Goal: Task Accomplishment & Management: Manage account settings

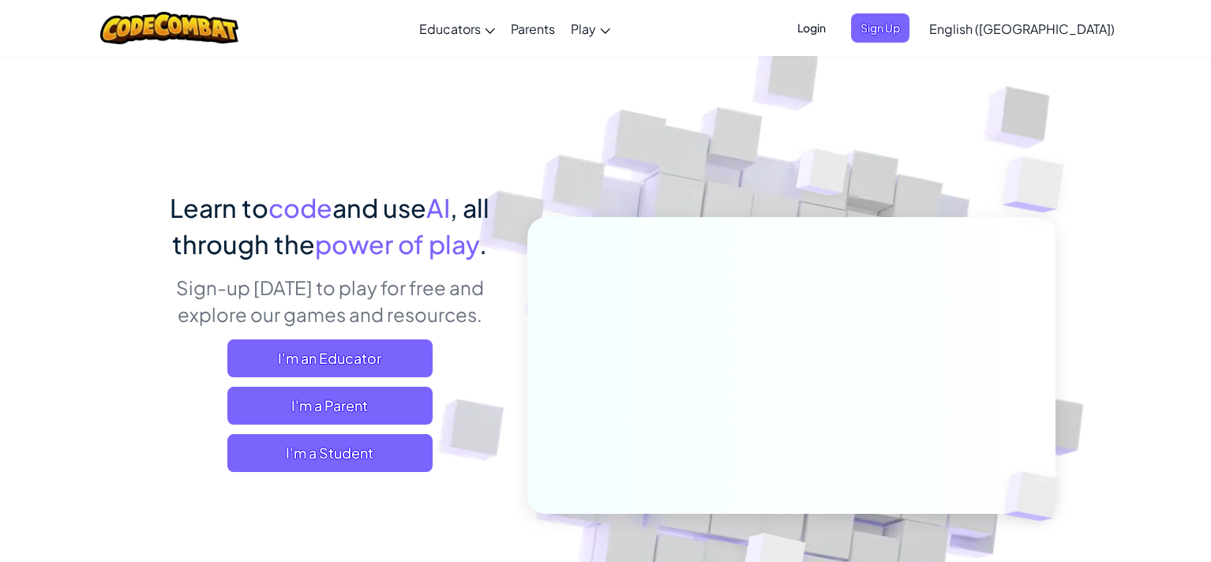
click at [835, 29] on span "Login" at bounding box center [811, 27] width 47 height 29
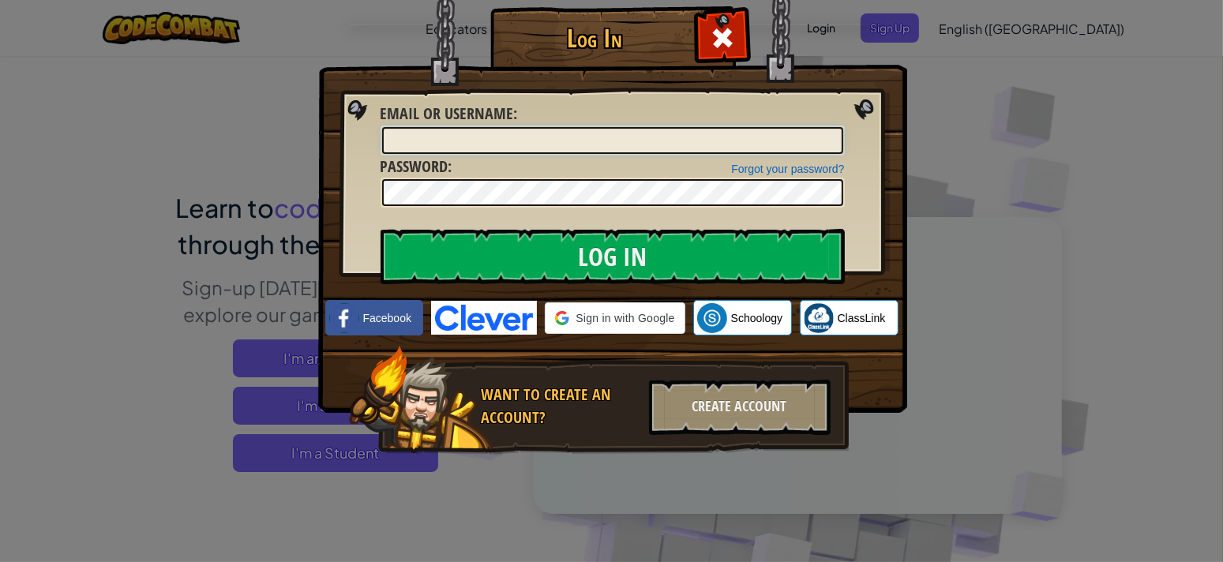
type input "Fastcoder92712161"
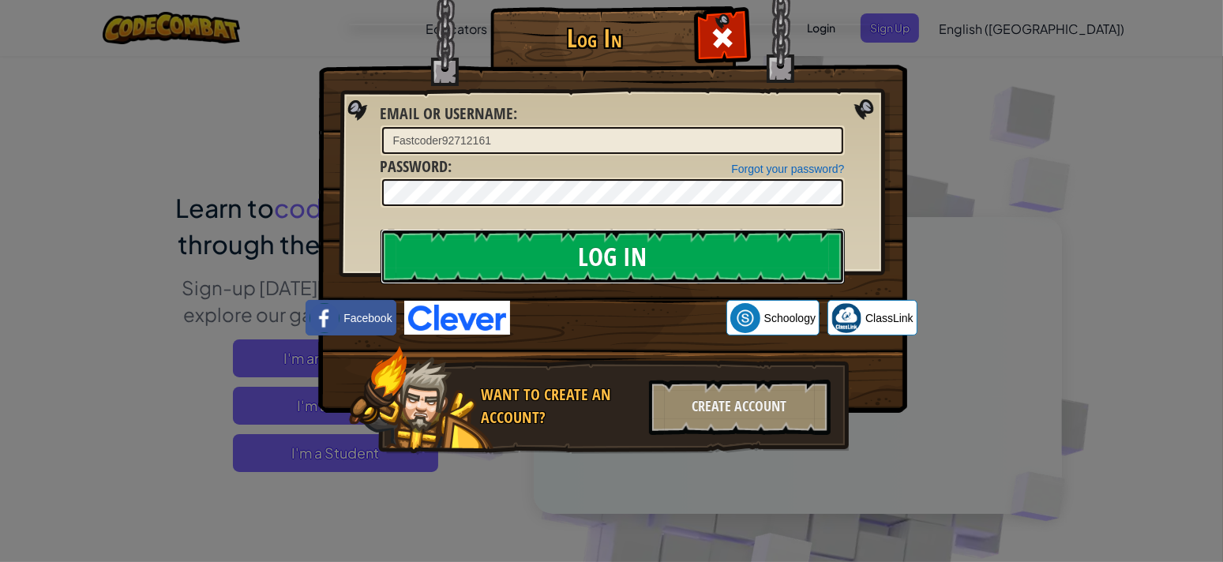
click at [606, 254] on input "Log In" at bounding box center [613, 256] width 464 height 55
